Goal: Check status: Check status

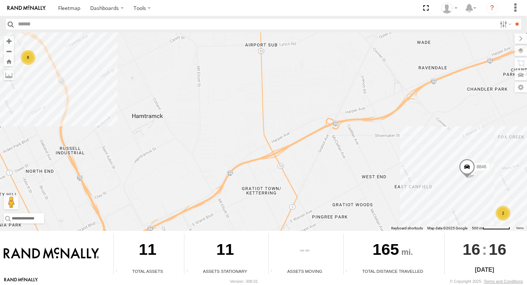
click at [506, 212] on div "2" at bounding box center [503, 213] width 15 height 15
